Goal: Transaction & Acquisition: Purchase product/service

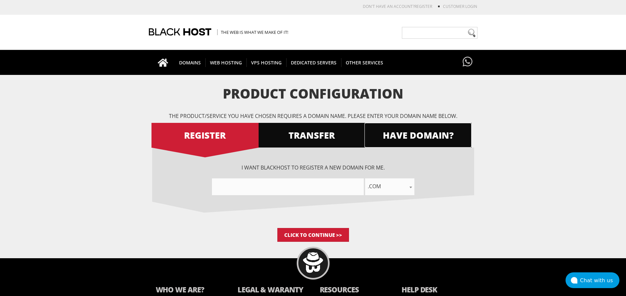
click at [388, 135] on span "HAVE DOMAIN?" at bounding box center [417, 135] width 107 height 12
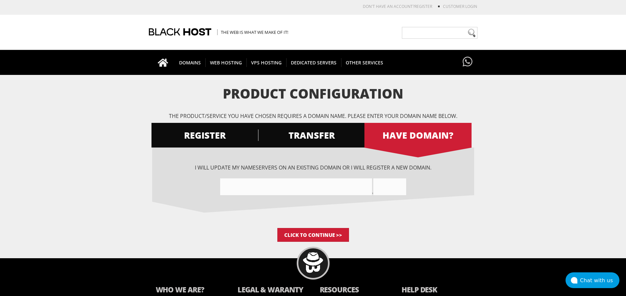
click at [343, 192] on input"] "text" at bounding box center [296, 186] width 152 height 17
click at [263, 189] on input"] "text" at bounding box center [296, 186] width 152 height 17
paste input"] "rev13w0ocum3n7.com/"
click at [282, 187] on input"] "rev13w0ocum3n7com/" at bounding box center [296, 186] width 152 height 17
click at [268, 188] on input"] "rev13w0ocum3n7com" at bounding box center [296, 186] width 152 height 17
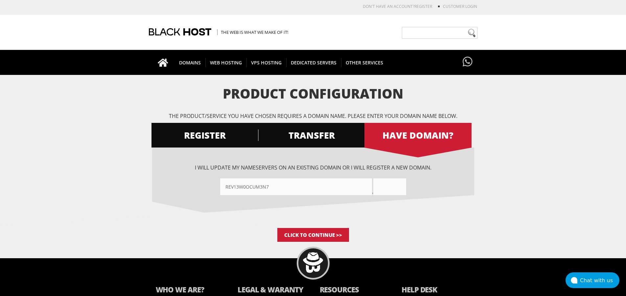
type input"] "rev13w0ocum3n7"
click at [388, 184] on input "text" at bounding box center [389, 186] width 33 height 17
paste input "com"
type input "com"
click at [326, 235] on input "Click to Continue >>" at bounding box center [313, 235] width 72 height 14
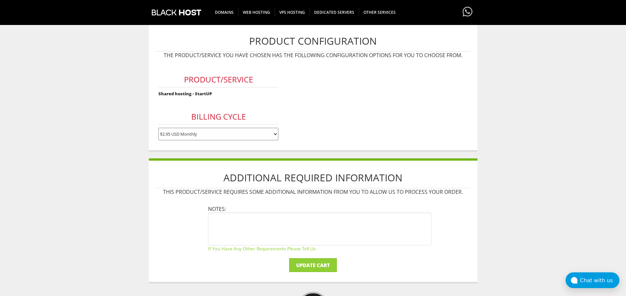
scroll to position [131, 0]
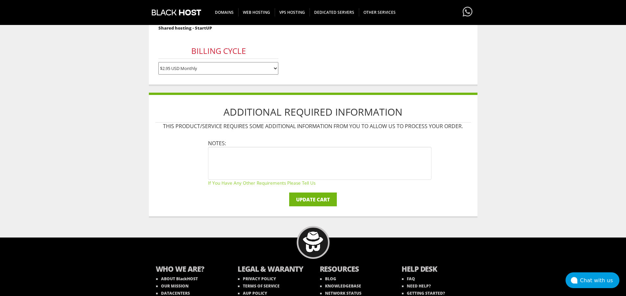
click at [316, 201] on input "Update Cart" at bounding box center [313, 200] width 48 height 14
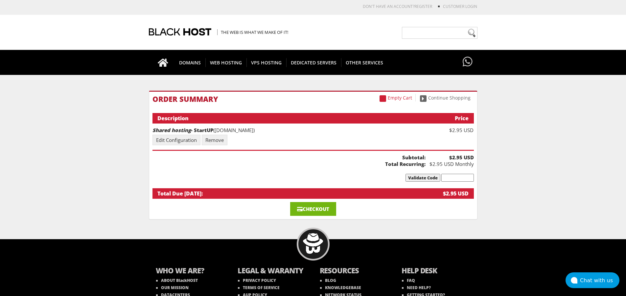
click at [317, 207] on link "Checkout" at bounding box center [313, 209] width 46 height 14
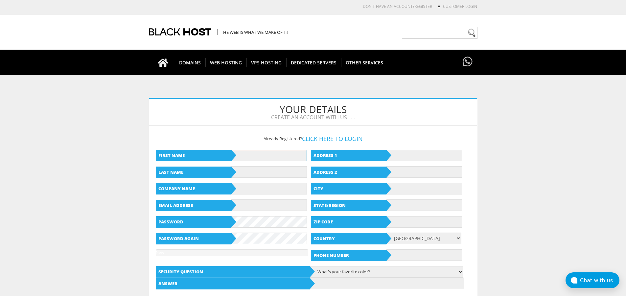
click at [293, 153] on input "text" at bounding box center [269, 156] width 76 height 12
type input "LOGAN"
type input "TANNER"
type input "hgnstorev2@gmail.com"
type input "13312 54th Ave SE"
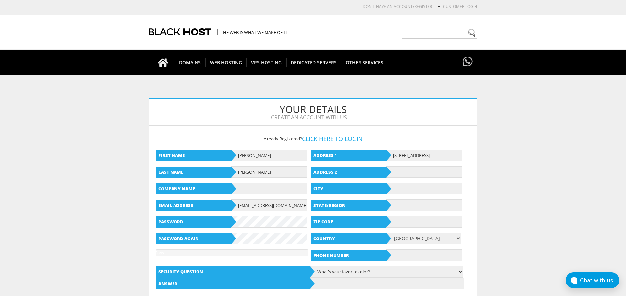
type input "Everett"
type input "WA"
type input "98208"
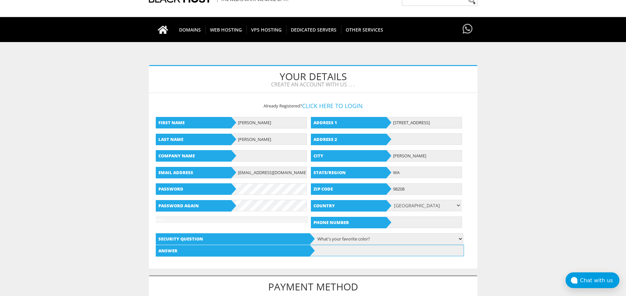
click at [336, 252] on input "text" at bounding box center [387, 251] width 154 height 12
type input "Orange"
click at [408, 225] on input "text" at bounding box center [424, 223] width 76 height 12
type input "9615714333"
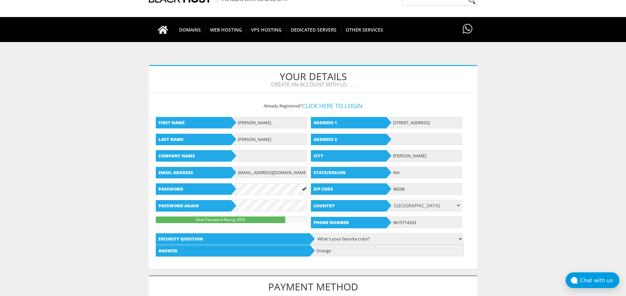
click at [258, 162] on div "Company Name" at bounding box center [233, 156] width 154 height 12
click at [256, 159] on input "text" at bounding box center [269, 156] width 76 height 12
type input "Lee P"
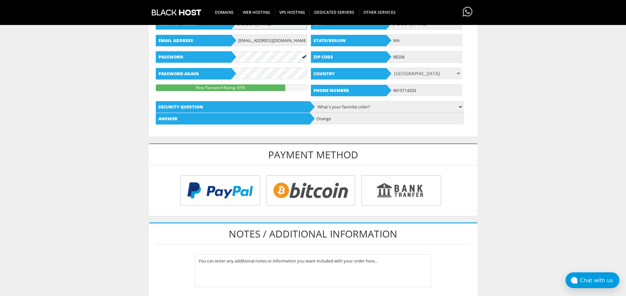
scroll to position [197, 0]
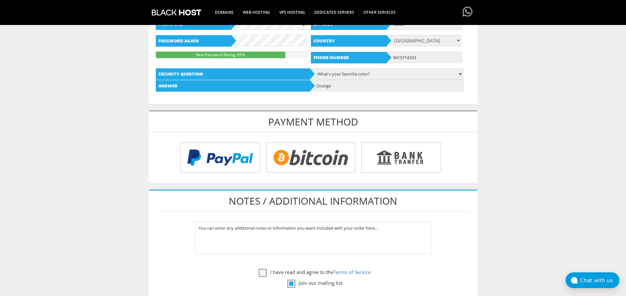
click at [330, 167] on input "radio" at bounding box center [309, 159] width 89 height 31
radio input "true"
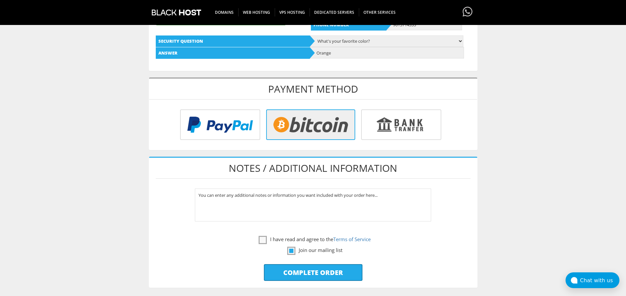
scroll to position [263, 0]
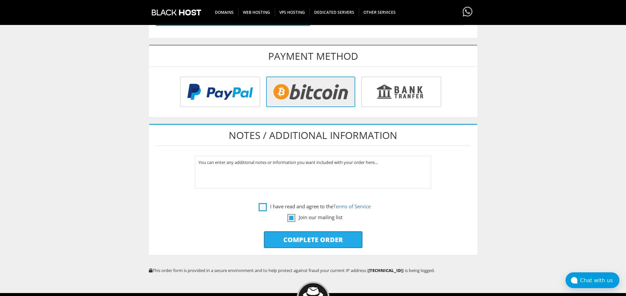
click at [262, 207] on label "I have read and agree to the Terms of Service" at bounding box center [315, 206] width 112 height 8
checkbox input "true"
click at [291, 219] on label "Join our mailing list" at bounding box center [314, 217] width 55 height 8
click at [303, 239] on input "Complete Order" at bounding box center [313, 239] width 99 height 17
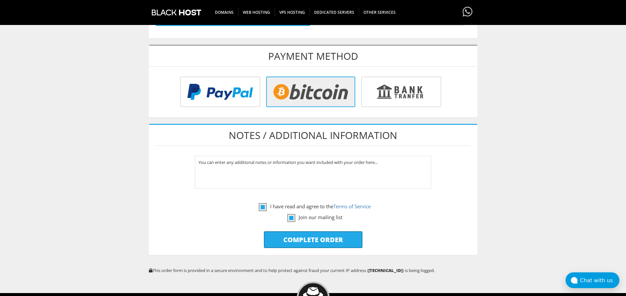
type input "Please Wait..."
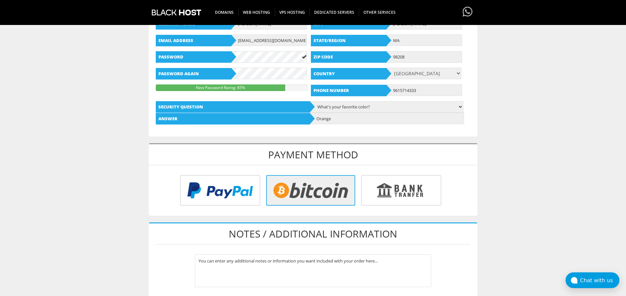
scroll to position [131, 0]
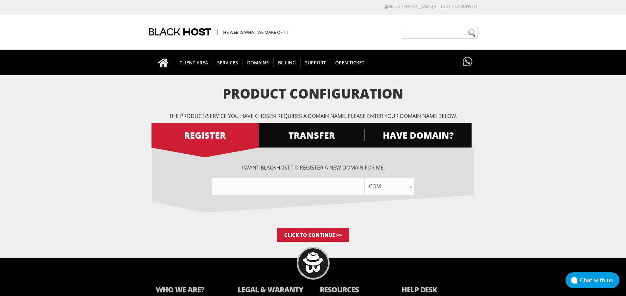
click at [347, 183] on input"] "text" at bounding box center [288, 186] width 152 height 17
click at [407, 133] on span "HAVE DOMAIN?" at bounding box center [417, 135] width 107 height 12
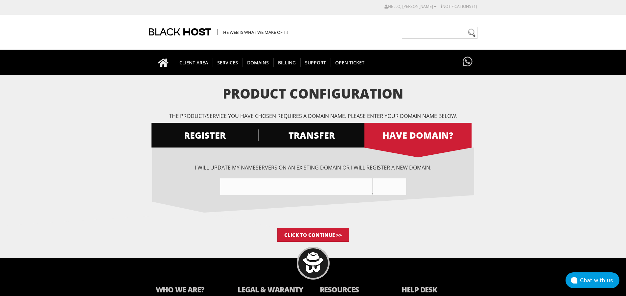
click at [287, 186] on input"] "text" at bounding box center [296, 186] width 152 height 17
paste input"] "[DOMAIN_NAME]"
drag, startPoint x: 261, startPoint y: 184, endPoint x: 251, endPoint y: 184, distance: 10.5
click at [251, 184] on input"] "Waxc4nv4scom" at bounding box center [296, 186] width 152 height 17
type input"] "Waxc4nv4s"
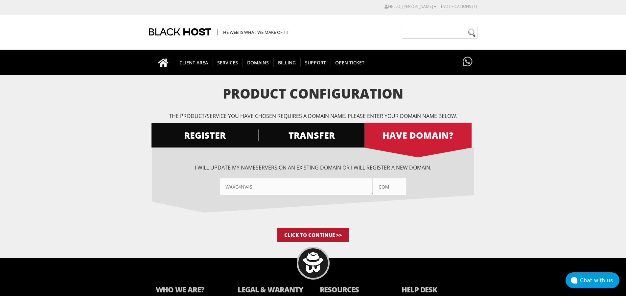
type input "com"
click at [309, 233] on input "Click to Continue >>" at bounding box center [313, 235] width 72 height 14
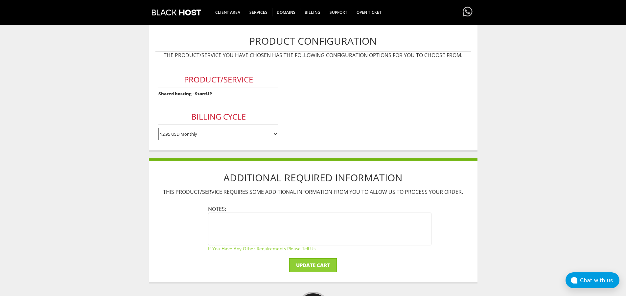
scroll to position [131, 0]
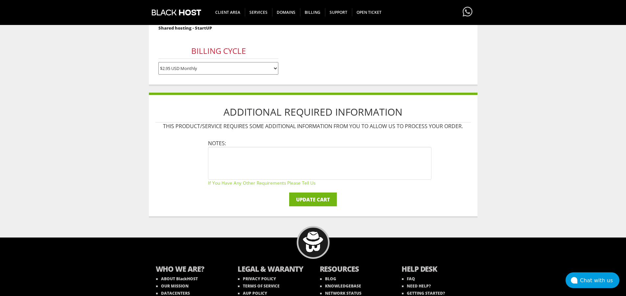
click at [315, 197] on input "Update Cart" at bounding box center [313, 200] width 48 height 14
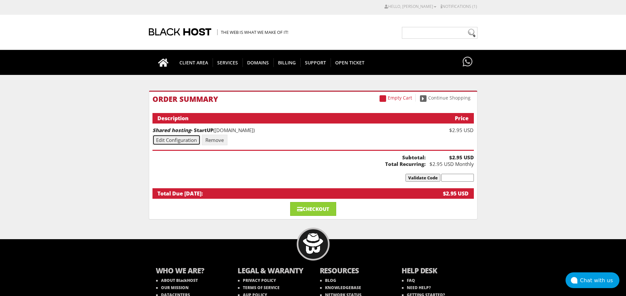
click at [193, 140] on link "Edit Configuration" at bounding box center [176, 140] width 48 height 11
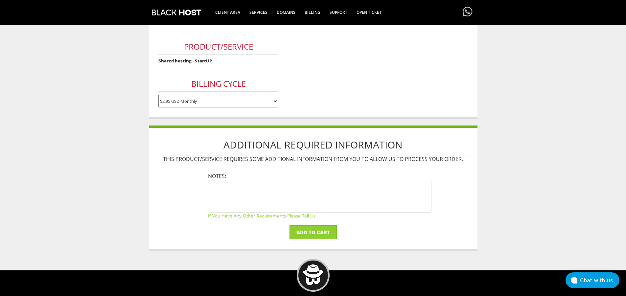
scroll to position [66, 0]
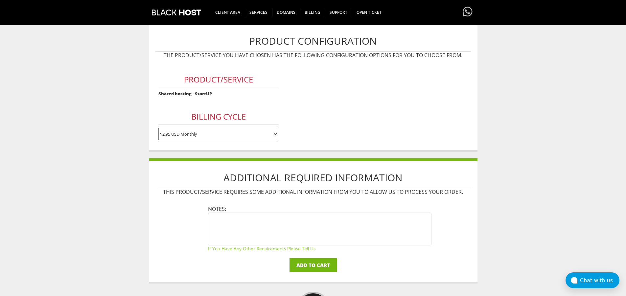
click at [309, 268] on input "Add to Cart" at bounding box center [313, 265] width 47 height 14
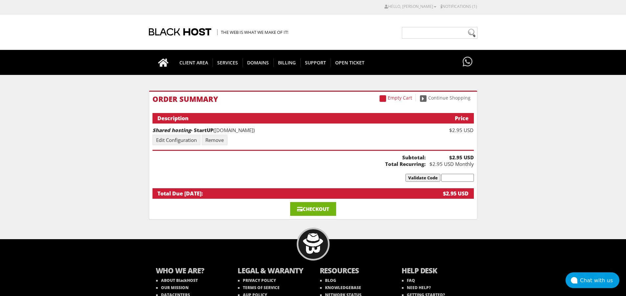
click at [314, 208] on link "Checkout" at bounding box center [313, 209] width 46 height 14
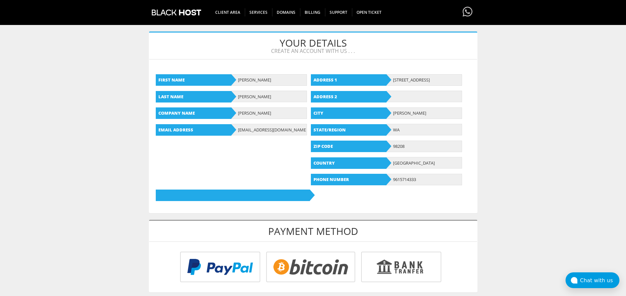
scroll to position [99, 0]
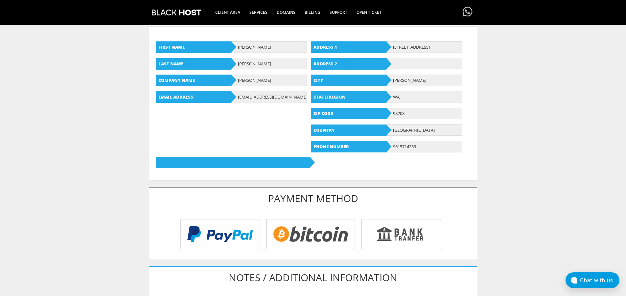
type input "hgnstorev2@gmail.com"
click at [317, 239] on input "radio" at bounding box center [309, 235] width 89 height 31
radio input "true"
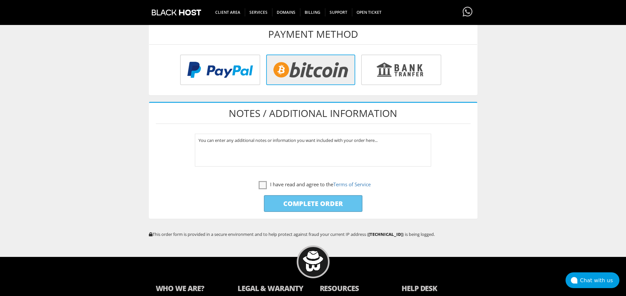
scroll to position [296, 0]
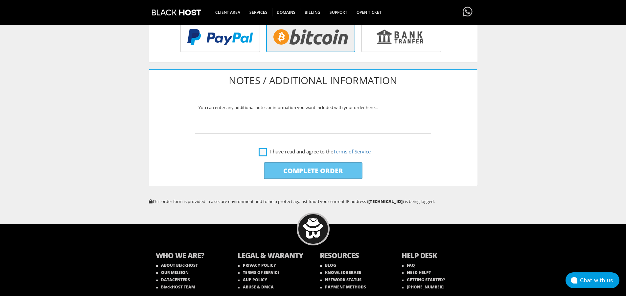
click at [259, 155] on label "I have read and agree to the Terms of Service" at bounding box center [315, 152] width 112 height 8
checkbox input "true"
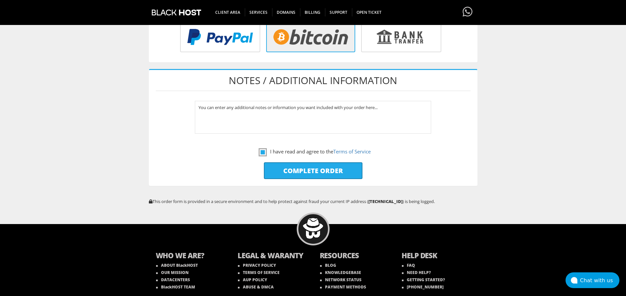
click at [290, 175] on input "Complete Order" at bounding box center [313, 170] width 99 height 17
type input "Please Wait..."
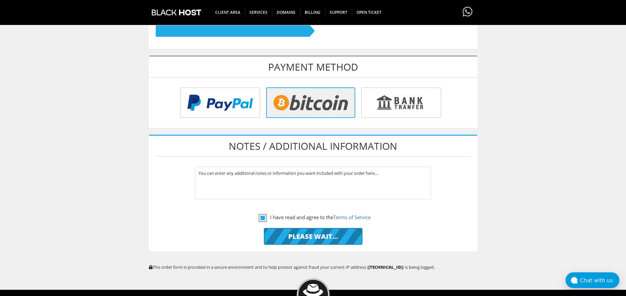
scroll to position [164, 0]
